Goal: Obtain resource: Obtain resource

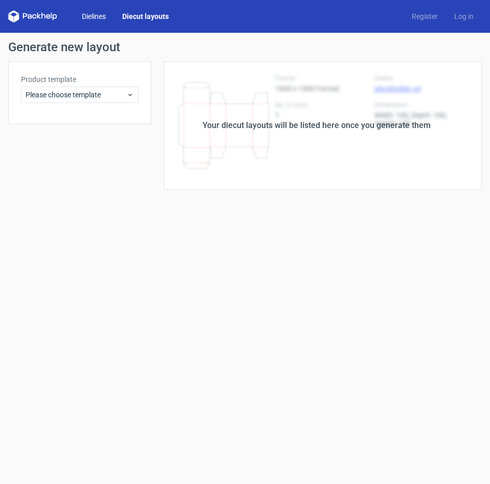
click at [96, 11] on link "Dielines" at bounding box center [94, 16] width 40 height 10
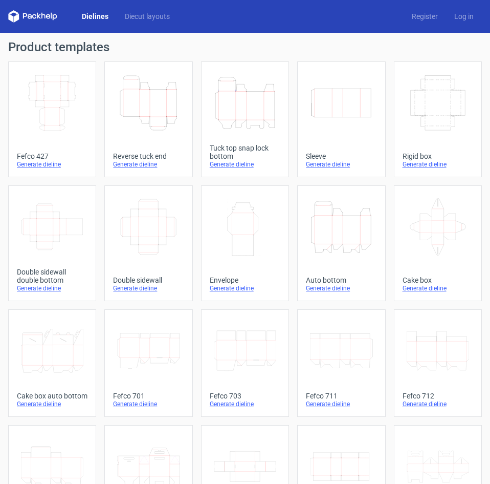
click at [51, 110] on icon "Width Depth Height" at bounding box center [52, 102] width 62 height 57
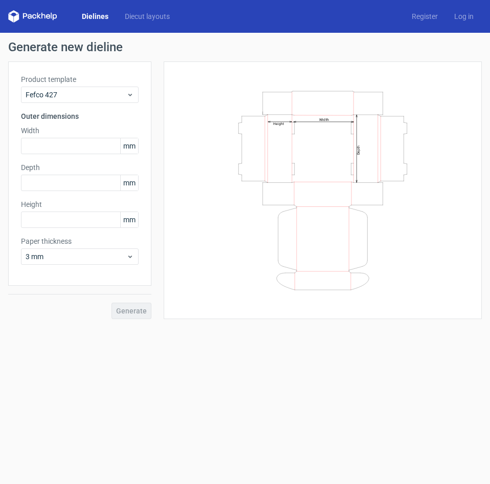
click at [130, 144] on span "mm" at bounding box center [129, 145] width 18 height 15
drag, startPoint x: 130, startPoint y: 144, endPoint x: 109, endPoint y: 146, distance: 21.1
click at [109, 146] on div "mm" at bounding box center [80, 146] width 118 height 16
click at [109, 146] on input "text" at bounding box center [80, 146] width 118 height 16
click at [84, 99] on span "Fefco 427" at bounding box center [76, 95] width 101 height 10
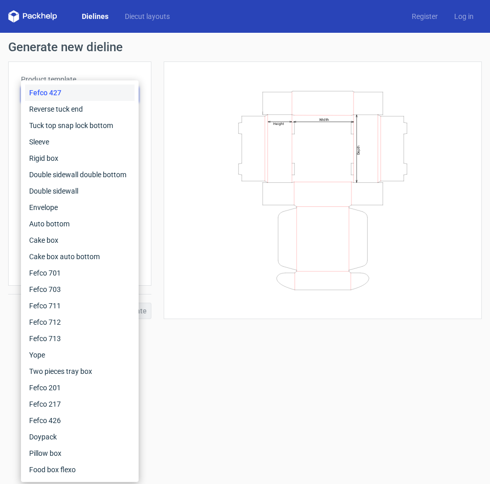
click at [197, 99] on icon "Width Depth Height" at bounding box center [323, 190] width 293 height 205
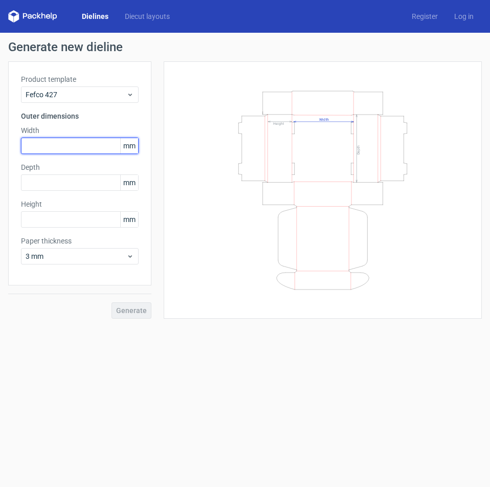
click at [64, 147] on input "text" at bounding box center [80, 146] width 118 height 16
type input "304"
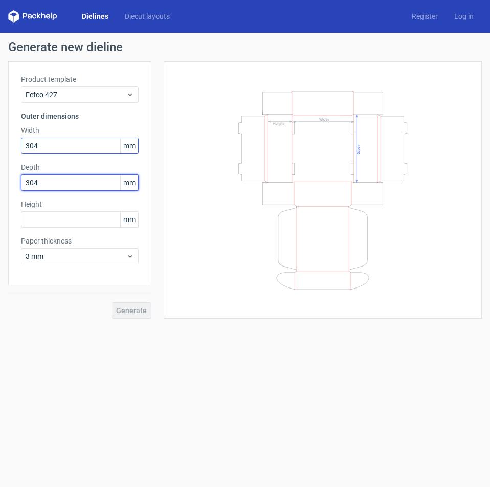
type input "304"
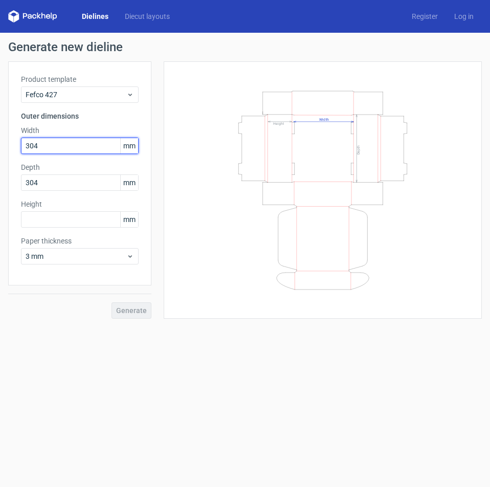
click at [56, 143] on input "304" at bounding box center [80, 146] width 118 height 16
type input "305"
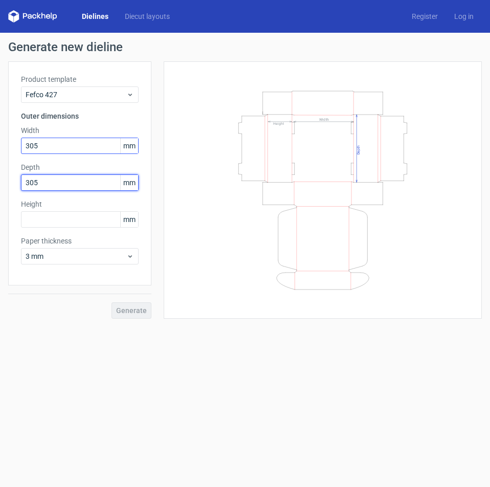
type input "305"
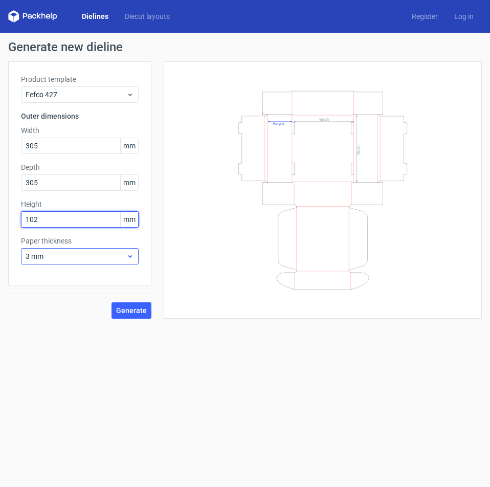
type input "102"
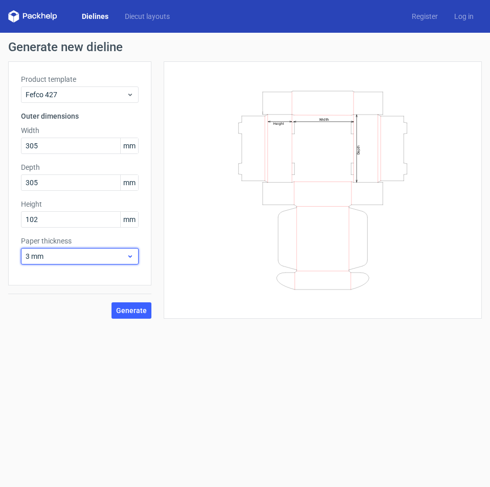
click at [69, 252] on span "3 mm" at bounding box center [76, 256] width 101 height 10
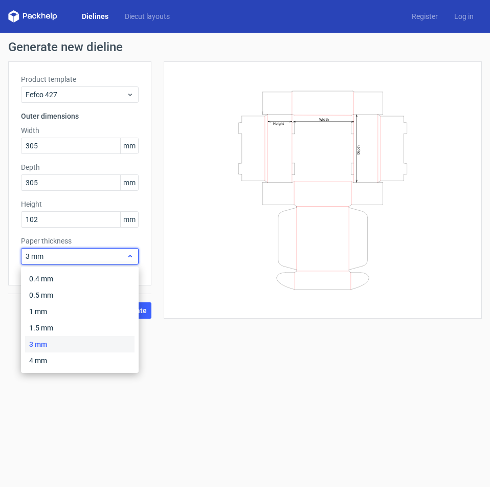
click at [69, 252] on span "3 mm" at bounding box center [76, 256] width 101 height 10
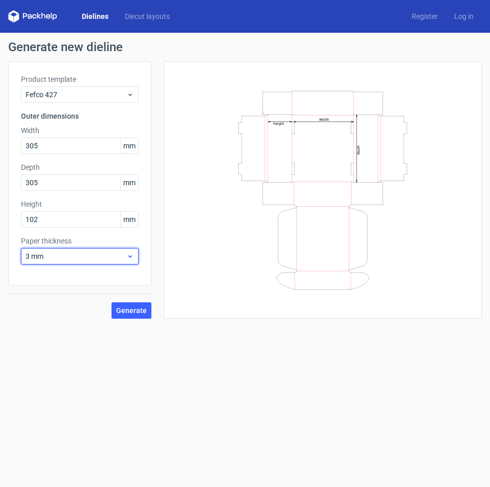
click at [69, 252] on span "3 mm" at bounding box center [76, 256] width 101 height 10
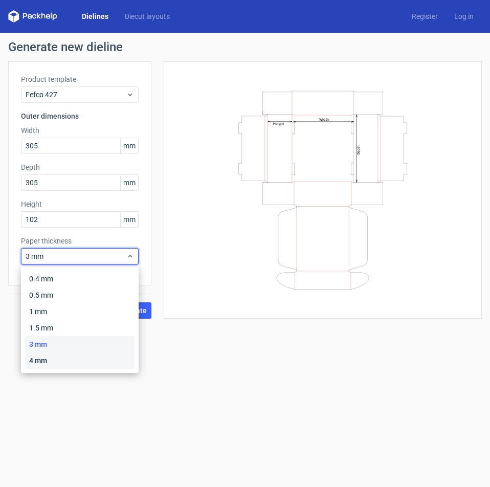
click at [41, 354] on div "4 mm" at bounding box center [80, 361] width 110 height 16
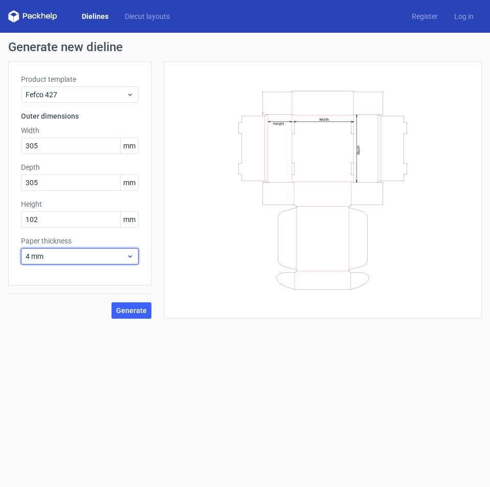
click at [61, 258] on span "4 mm" at bounding box center [76, 256] width 101 height 10
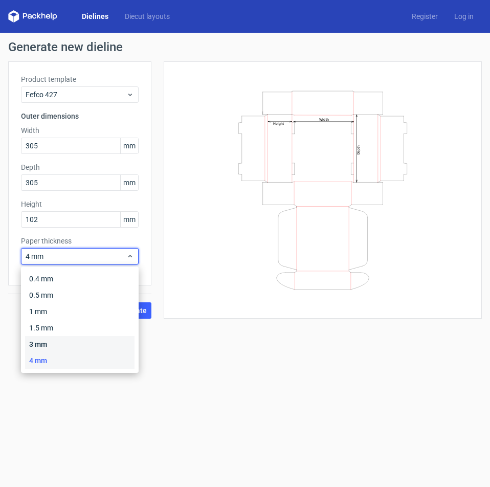
click at [44, 341] on div "3 mm" at bounding box center [80, 344] width 110 height 16
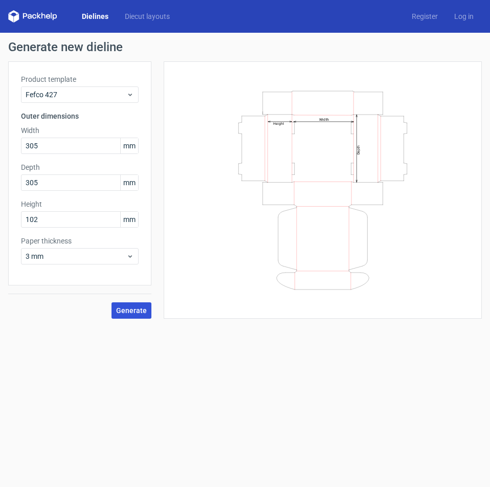
click at [133, 309] on span "Generate" at bounding box center [131, 310] width 31 height 7
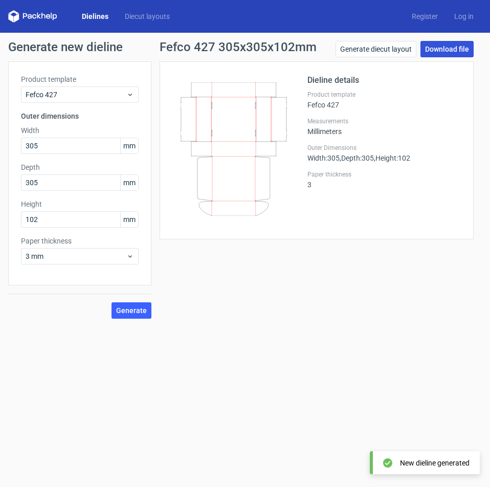
click at [450, 47] on link "Download file" at bounding box center [447, 49] width 53 height 16
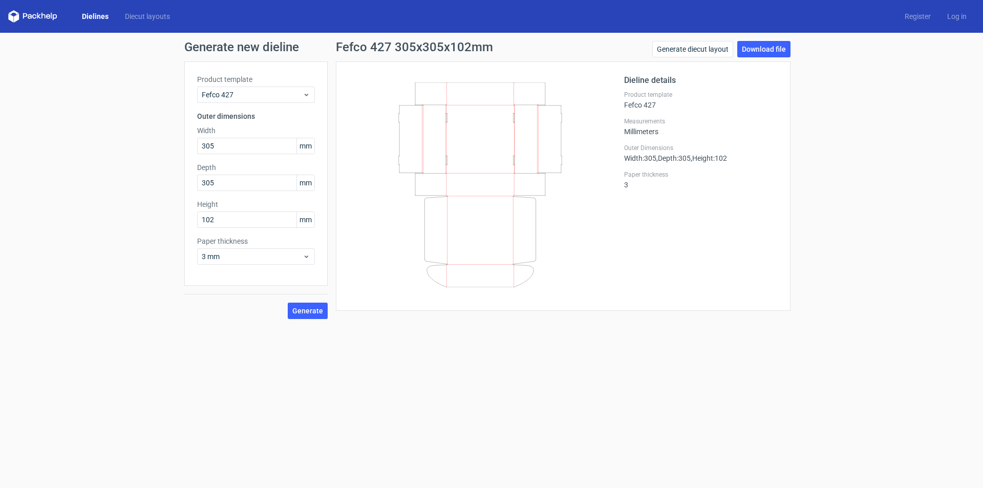
click at [490, 169] on div "Dieline details Product template Fefco 427 Measurements Millimeters Outer Dimen…" at bounding box center [701, 186] width 154 height 224
click at [490, 46] on link "Download file" at bounding box center [763, 49] width 53 height 16
click at [490, 240] on div "Generate new dieline Product template Fefco 427 Outer dimensions Width 305 mm D…" at bounding box center [491, 180] width 983 height 294
click at [302, 313] on span "Generate" at bounding box center [307, 310] width 31 height 7
click at [490, 50] on link "Generate diecut layout" at bounding box center [692, 49] width 81 height 16
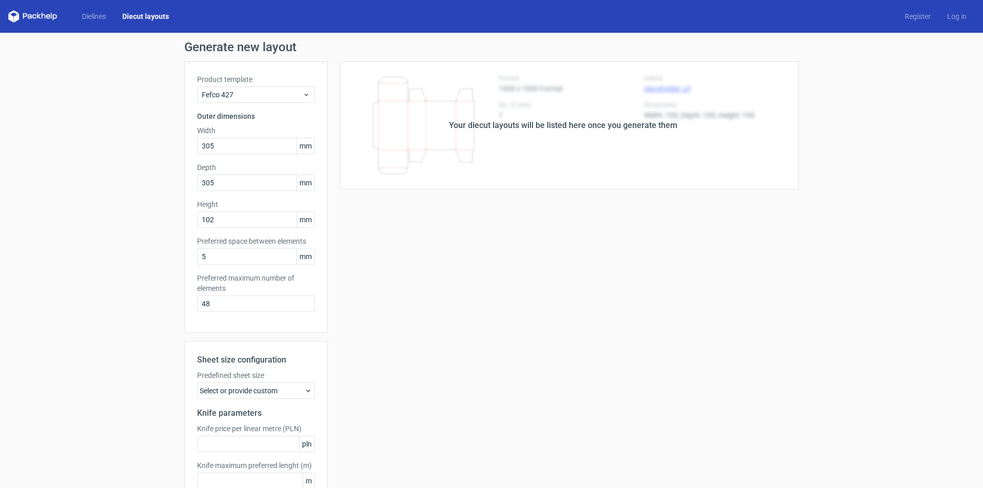
click at [490, 203] on div "Your diecut layouts will be listed here once you generate them Height Depth Wid…" at bounding box center [563, 302] width 471 height 482
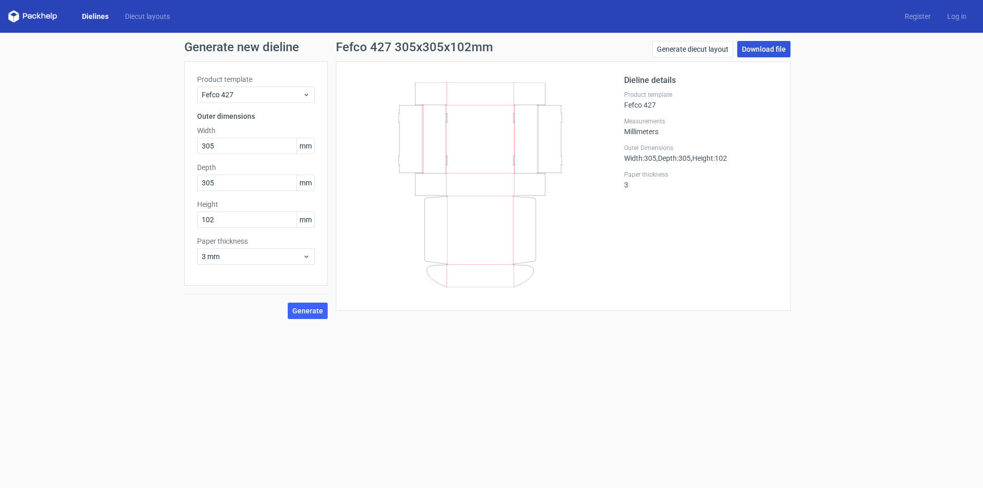
click at [490, 43] on link "Download file" at bounding box center [763, 49] width 53 height 16
click at [490, 214] on div at bounding box center [485, 186] width 275 height 224
drag, startPoint x: 437, startPoint y: 230, endPoint x: 491, endPoint y: 285, distance: 77.1
click at [490, 285] on icon at bounding box center [480, 184] width 247 height 205
drag, startPoint x: 457, startPoint y: 204, endPoint x: 446, endPoint y: 99, distance: 105.0
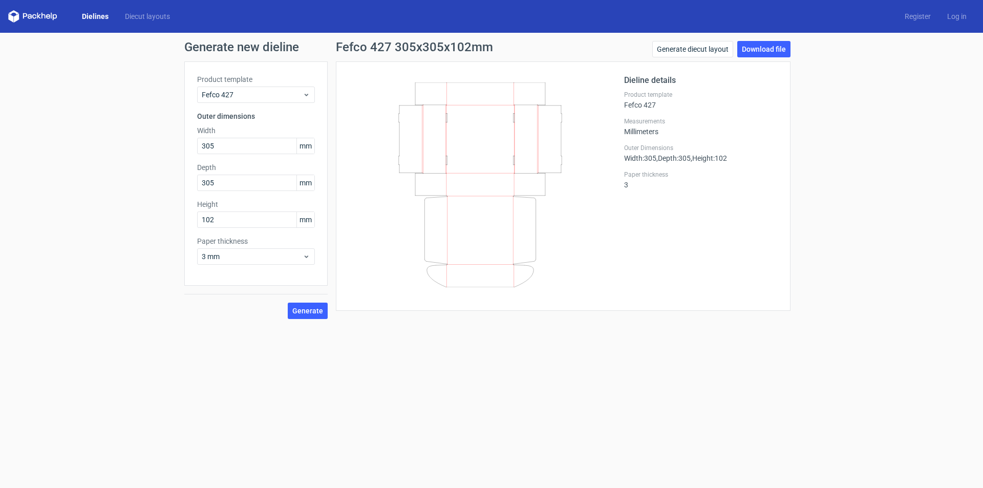
click at [446, 99] on icon at bounding box center [480, 184] width 247 height 205
click at [490, 159] on div "Generate new dieline Product template Fefco 427 Outer dimensions Width 305 mm D…" at bounding box center [491, 180] width 983 height 294
click at [490, 12] on link "Log in" at bounding box center [957, 16] width 36 height 10
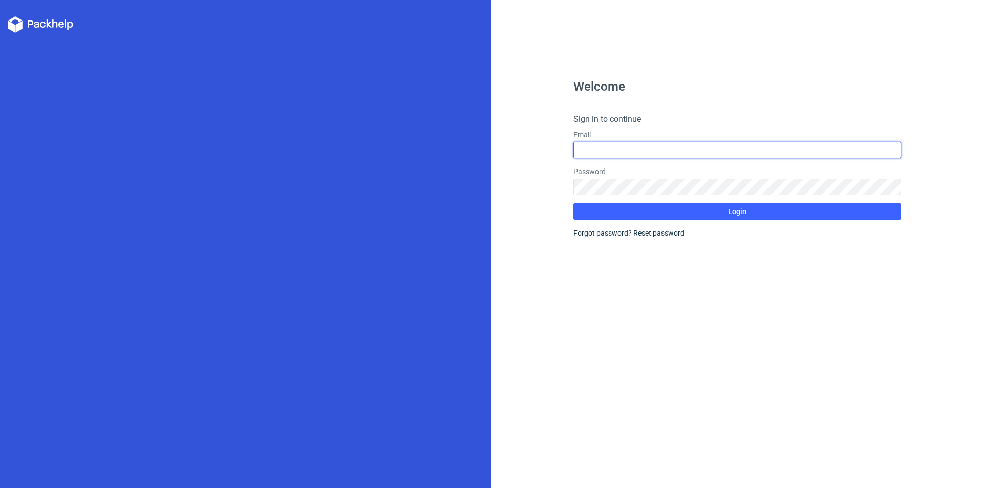
type input "[EMAIL_ADDRESS][DOMAIN_NAME]"
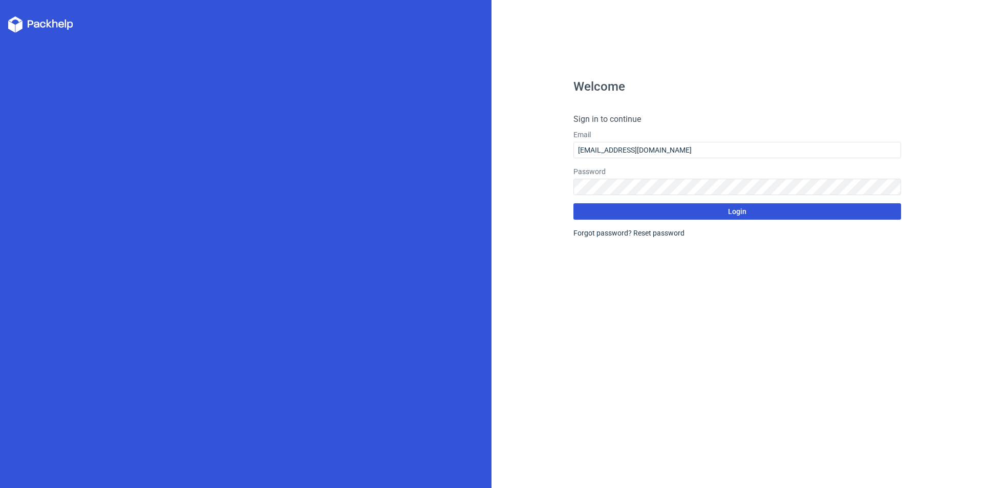
click at [490, 213] on button "Login" at bounding box center [737, 211] width 328 height 16
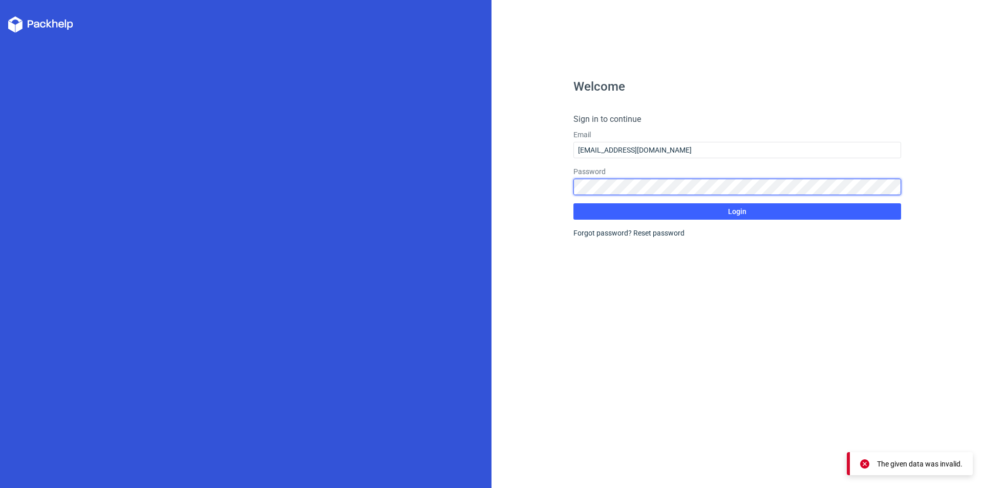
click at [490, 203] on button "Login" at bounding box center [737, 211] width 328 height 16
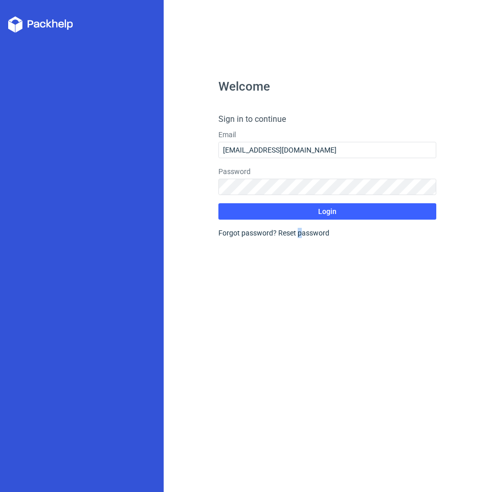
click at [301, 323] on div "Welcome Sign in to continue Email [EMAIL_ADDRESS][DOMAIN_NAME] Password Login F…" at bounding box center [328, 285] width 219 height 411
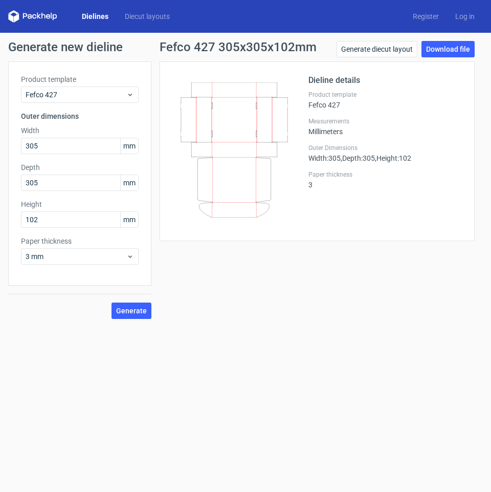
click at [231, 186] on icon at bounding box center [234, 149] width 107 height 135
click at [303, 141] on div at bounding box center [240, 151] width 136 height 154
click at [267, 166] on icon at bounding box center [234, 149] width 107 height 135
drag, startPoint x: 232, startPoint y: 151, endPoint x: 228, endPoint y: 91, distance: 60.5
click at [228, 91] on icon at bounding box center [234, 149] width 107 height 135
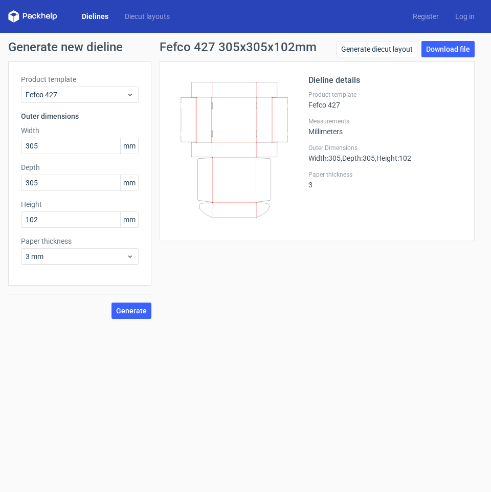
click at [310, 102] on div "Product template Fefco 427" at bounding box center [386, 100] width 154 height 18
drag, startPoint x: 310, startPoint y: 102, endPoint x: 333, endPoint y: 105, distance: 22.7
click at [333, 105] on div "Product template Fefco 427" at bounding box center [386, 100] width 154 height 18
